Goal: Task Accomplishment & Management: Manage account settings

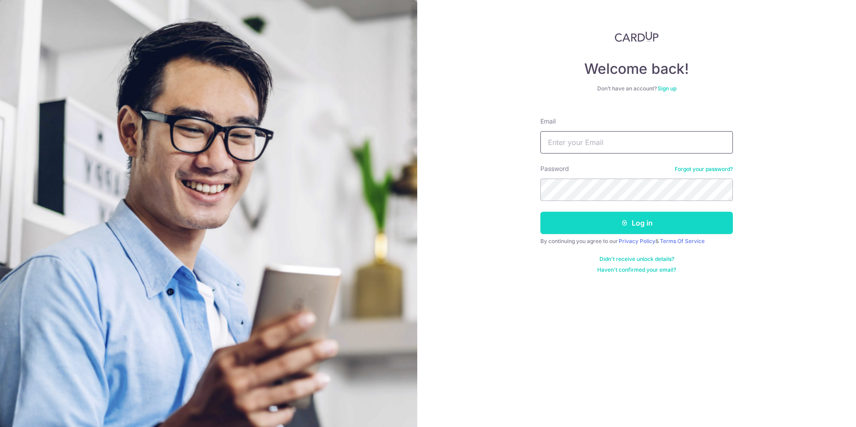
type input "[EMAIL_ADDRESS][DOMAIN_NAME]"
click at [644, 219] on button "Log in" at bounding box center [636, 223] width 193 height 22
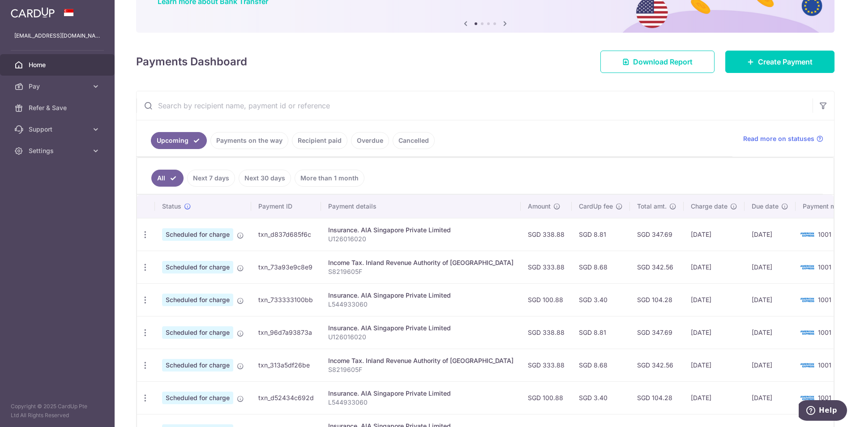
scroll to position [90, 0]
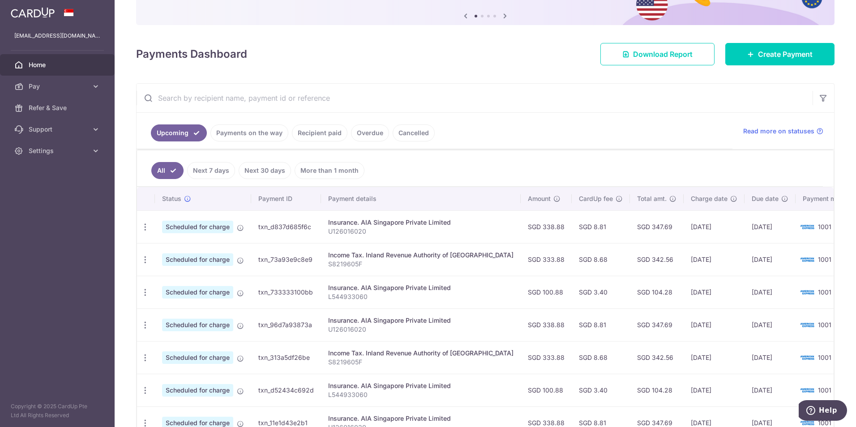
click at [250, 135] on link "Payments on the way" at bounding box center [249, 132] width 78 height 17
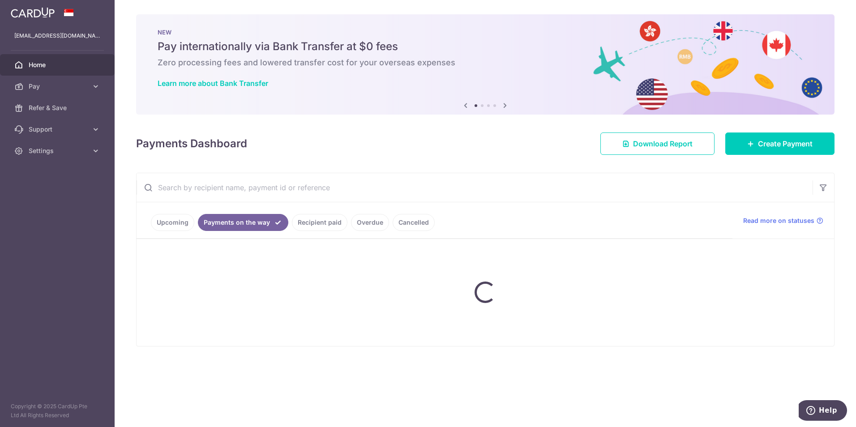
scroll to position [0, 0]
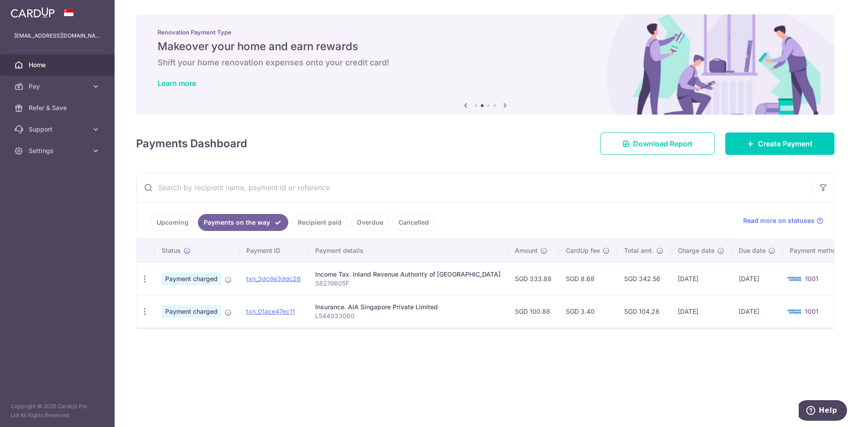
click at [321, 221] on link "Recipient paid" at bounding box center [320, 222] width 56 height 17
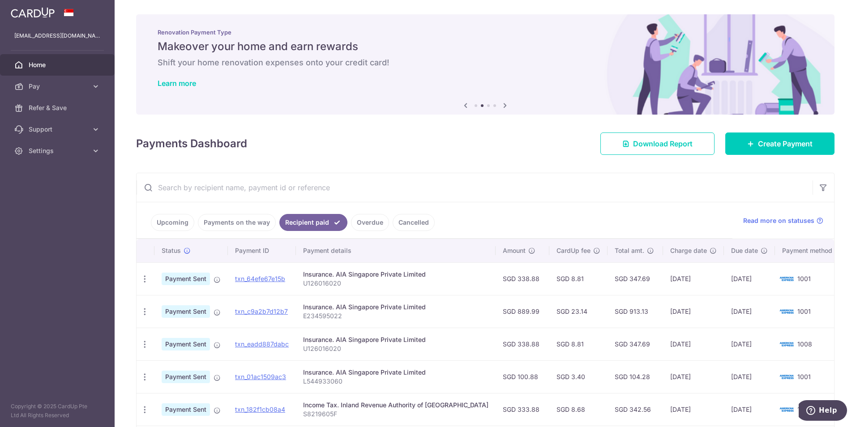
click at [167, 223] on link "Upcoming" at bounding box center [172, 222] width 43 height 17
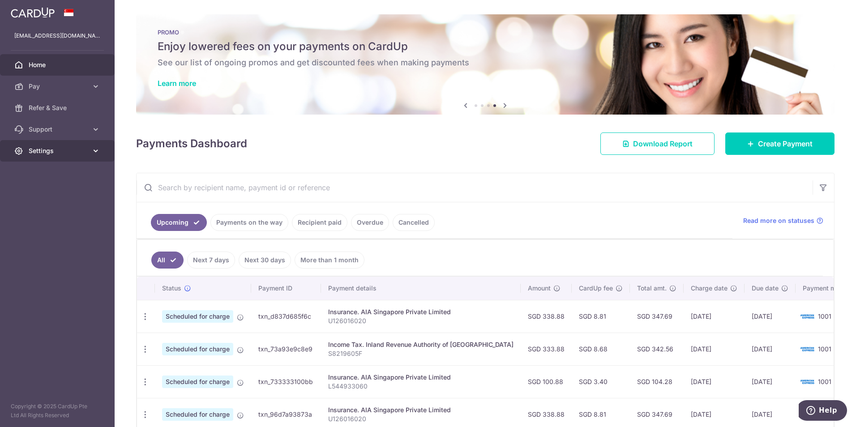
click at [86, 154] on span "Settings" at bounding box center [58, 150] width 59 height 9
click at [43, 195] on span "Logout" at bounding box center [58, 193] width 59 height 9
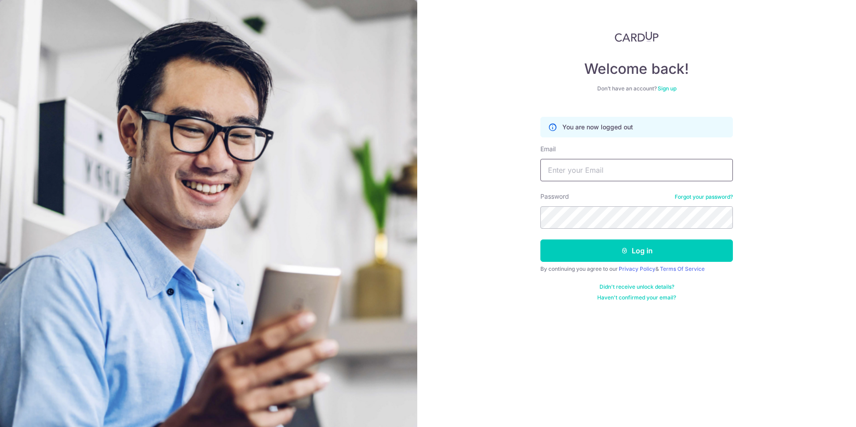
type input "[EMAIL_ADDRESS][DOMAIN_NAME]"
click at [459, 162] on div "Welcome back! Don’t have an account? Sign up You are now logged out Email lauho…" at bounding box center [636, 213] width 439 height 427
drag, startPoint x: 459, startPoint y: 162, endPoint x: 549, endPoint y: 58, distance: 136.9
click at [549, 58] on div "Welcome back! Don’t have an account? Sign up You are now logged out Email lauho…" at bounding box center [636, 166] width 193 height 270
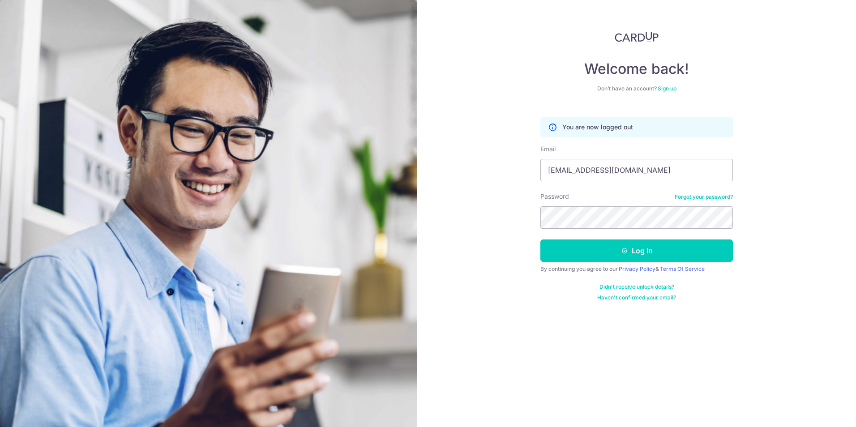
click at [494, 63] on div "Welcome back! Don’t have an account? Sign up You are now logged out Email lauho…" at bounding box center [636, 213] width 439 height 427
drag, startPoint x: 494, startPoint y: 63, endPoint x: 472, endPoint y: 49, distance: 26.3
click at [472, 49] on div "Welcome back! Don’t have an account? Sign up You are now logged out Email lauho…" at bounding box center [636, 213] width 439 height 427
